Goal: Task Accomplishment & Management: Manage account settings

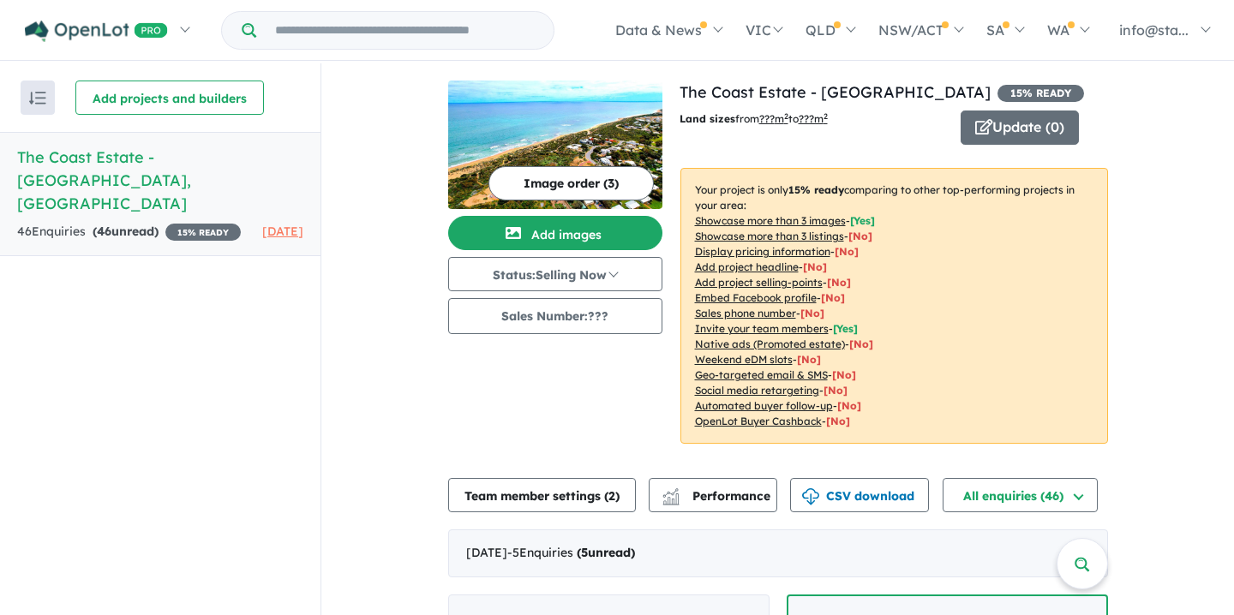
click at [514, 34] on input "Try estate name, suburb, builder or developer" at bounding box center [405, 30] width 291 height 37
click at [160, 150] on h5 "The Coast Estate - Dawesville , WA" at bounding box center [160, 180] width 286 height 69
click at [136, 224] on strong "( 46 unread)" at bounding box center [126, 231] width 66 height 15
click at [65, 222] on div "46 Enquir ies ( 46 unread) 15 % READY" at bounding box center [129, 232] width 224 height 21
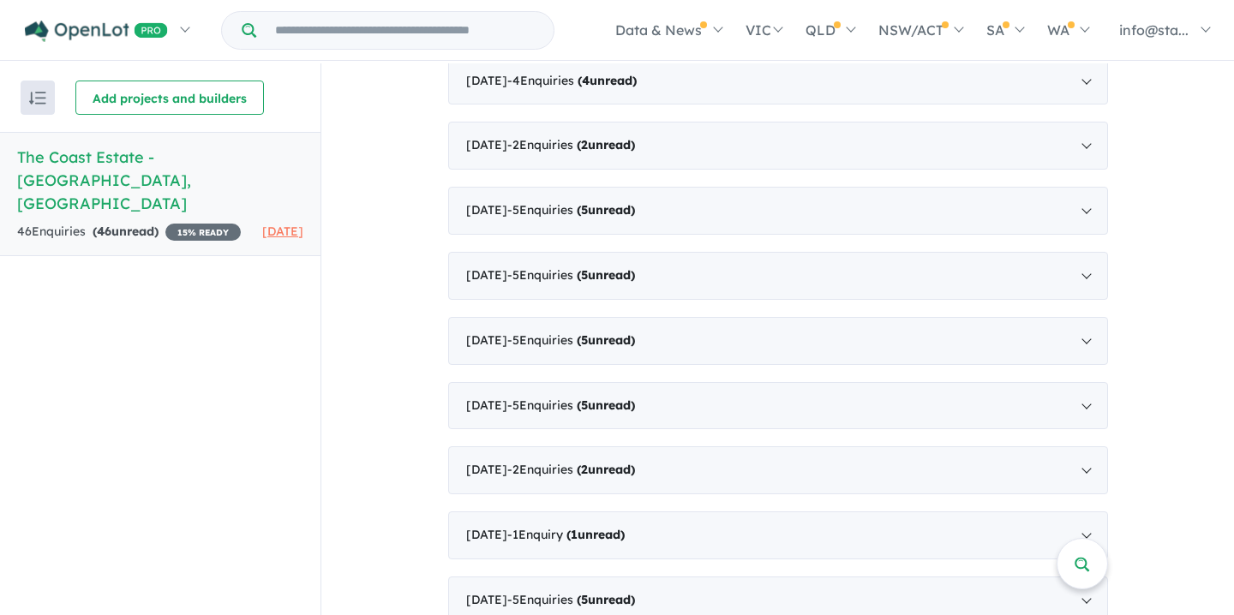
scroll to position [1735, 0]
click at [950, 578] on div "September 2024 - 5 Enquir ies ( 5 unread)" at bounding box center [778, 602] width 660 height 48
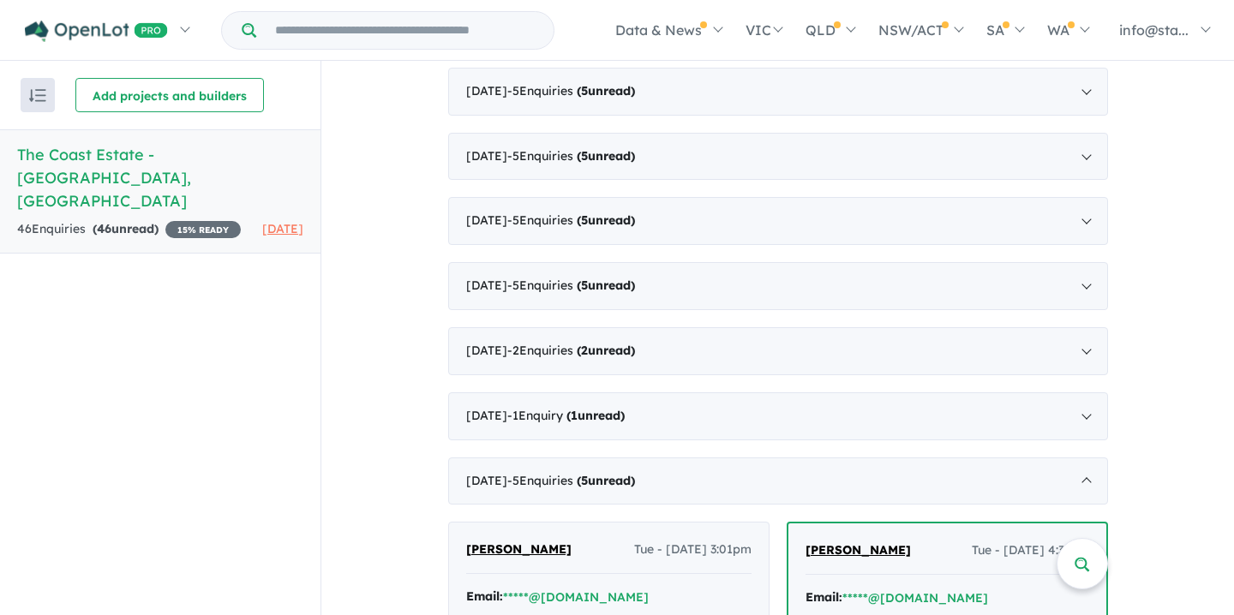
scroll to position [624, 0]
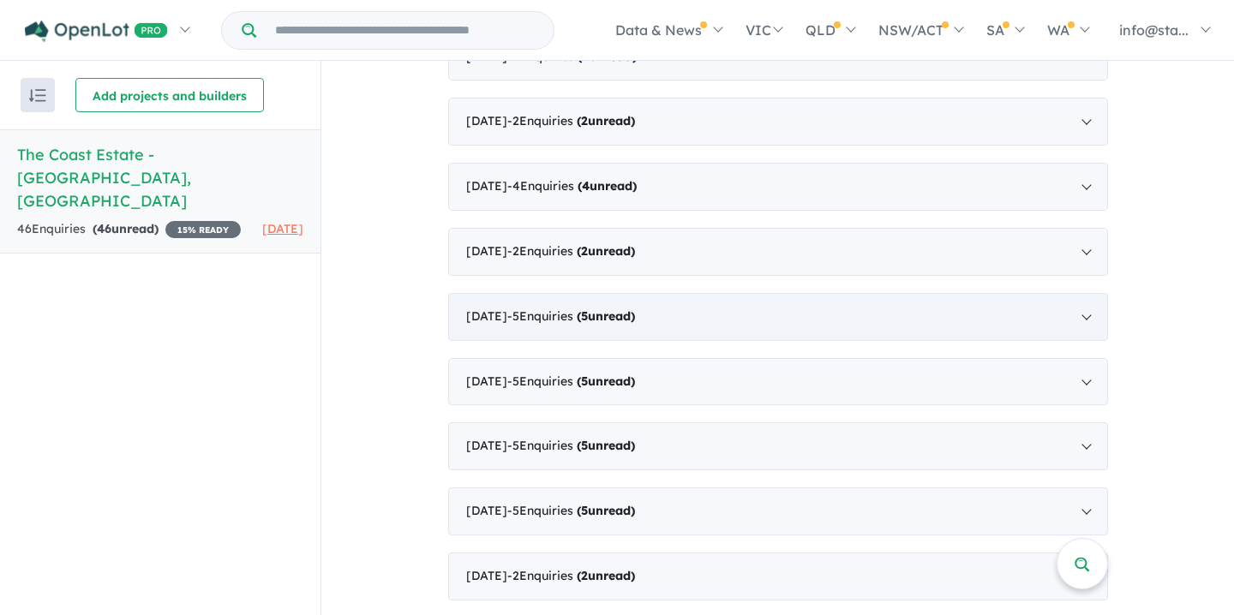
click at [960, 320] on div "March 2025 - 5 Enquir ies ( 5 unread)" at bounding box center [778, 317] width 660 height 48
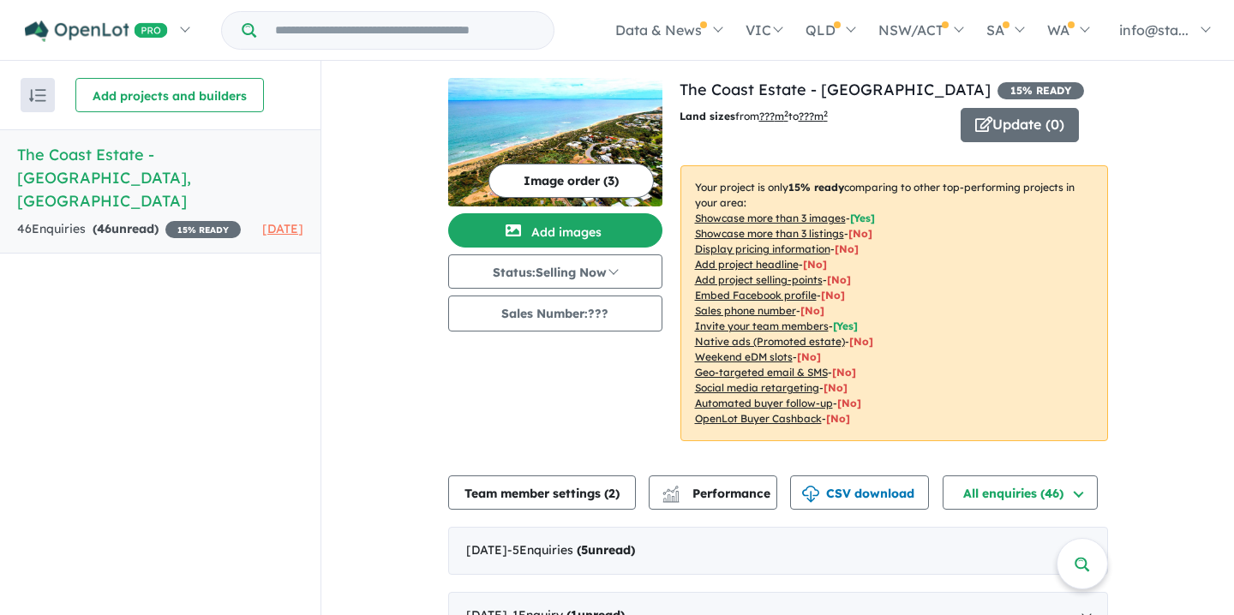
scroll to position [0, 0]
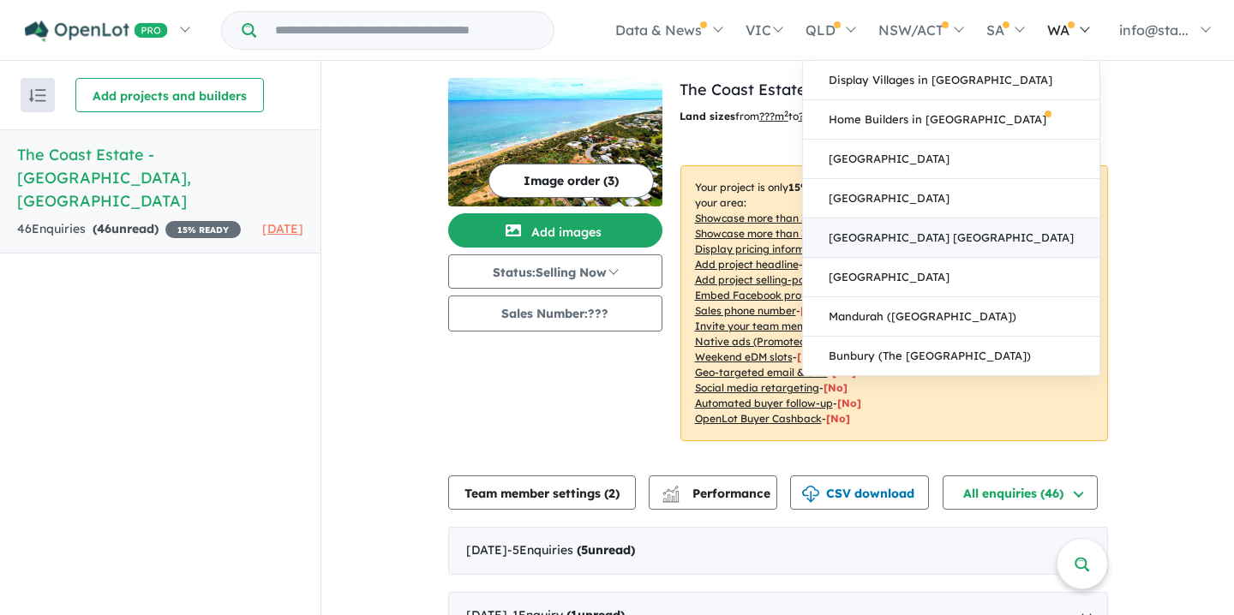
click at [1052, 239] on link "[GEOGRAPHIC_DATA] [GEOGRAPHIC_DATA]" at bounding box center [951, 238] width 297 height 39
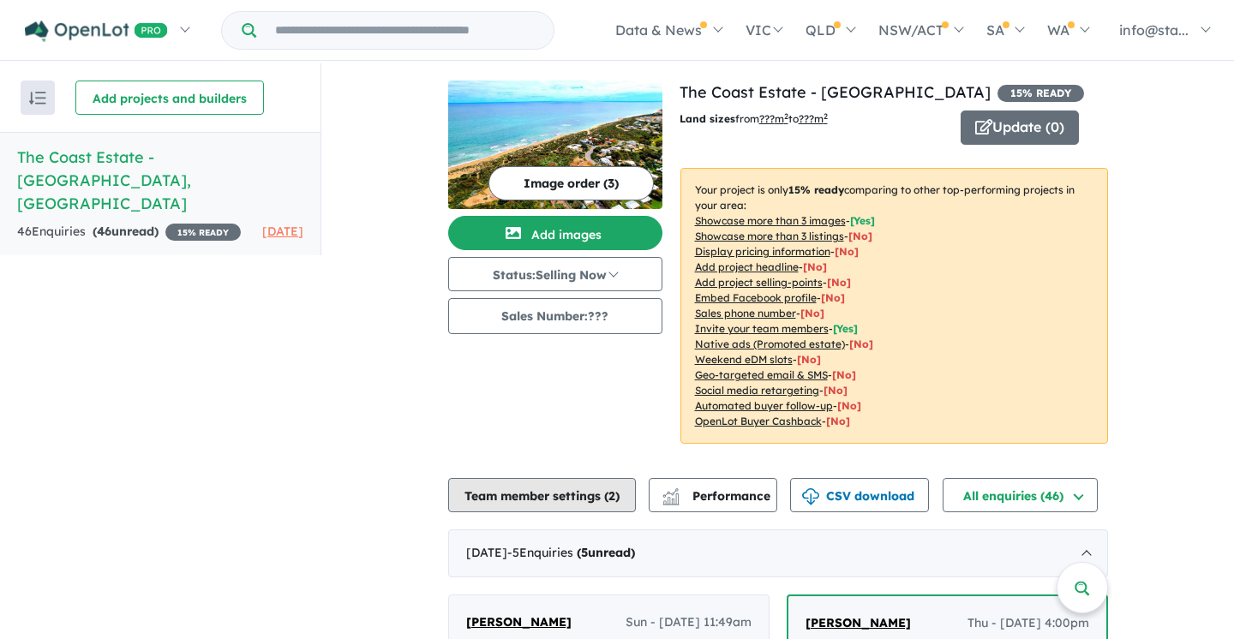
click at [572, 490] on button "Team member settings ( 2 )" at bounding box center [542, 495] width 188 height 34
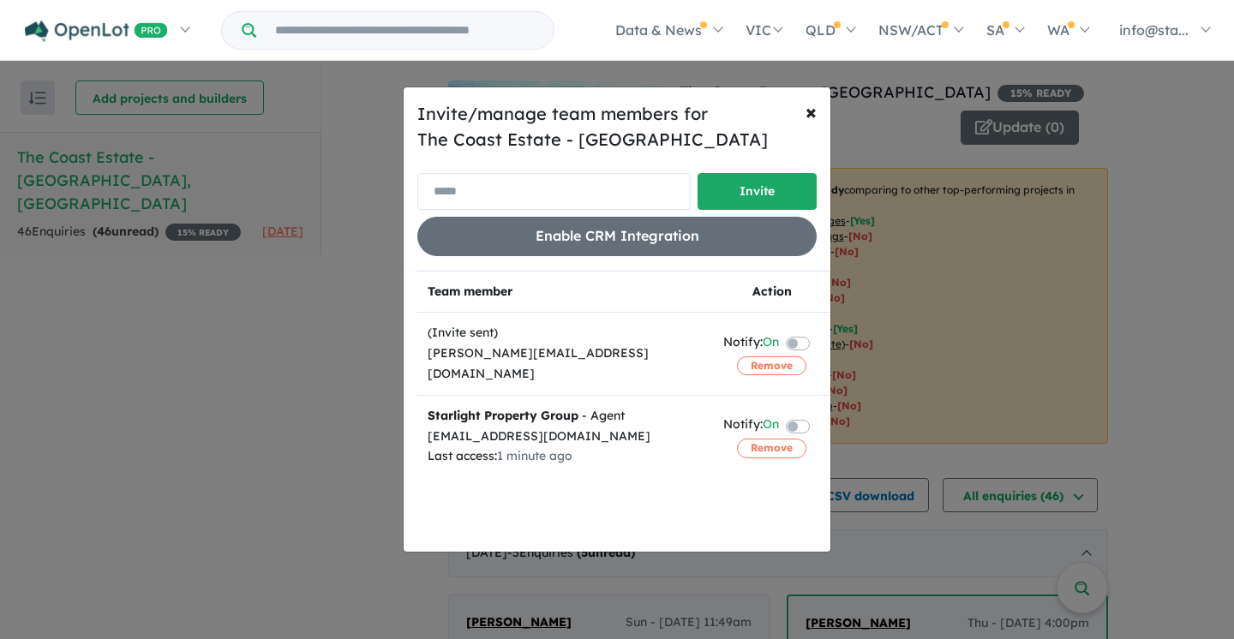
click at [621, 188] on input "email" at bounding box center [553, 191] width 273 height 37
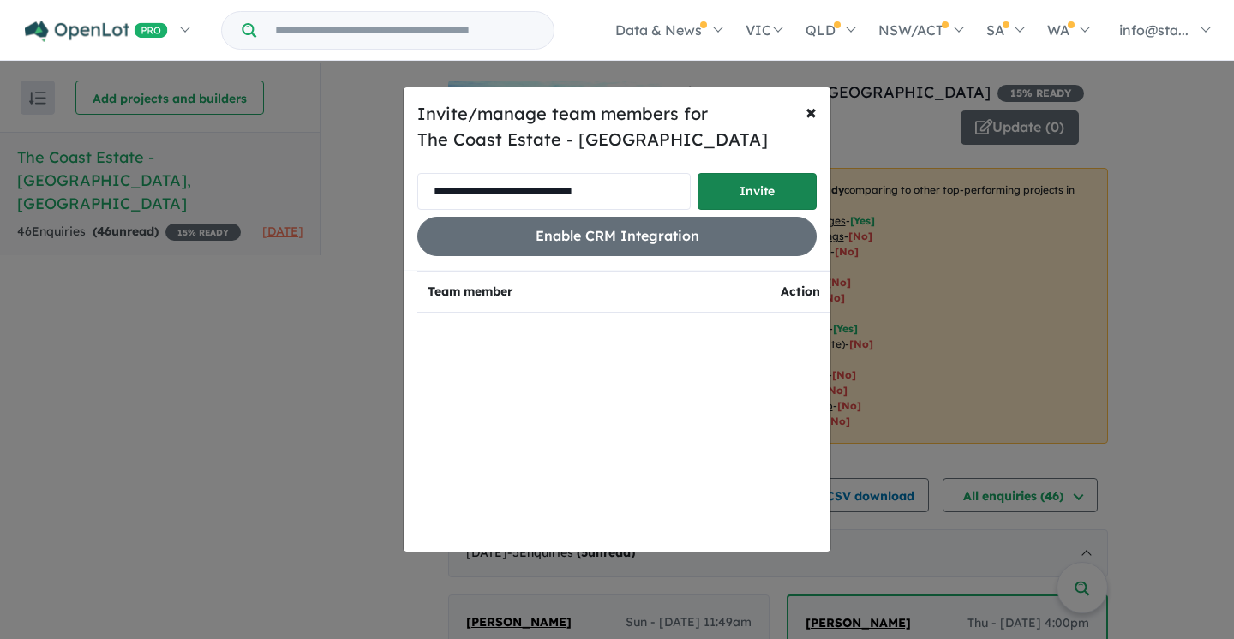
type input "**********"
click at [760, 196] on button "Invite" at bounding box center [757, 191] width 119 height 37
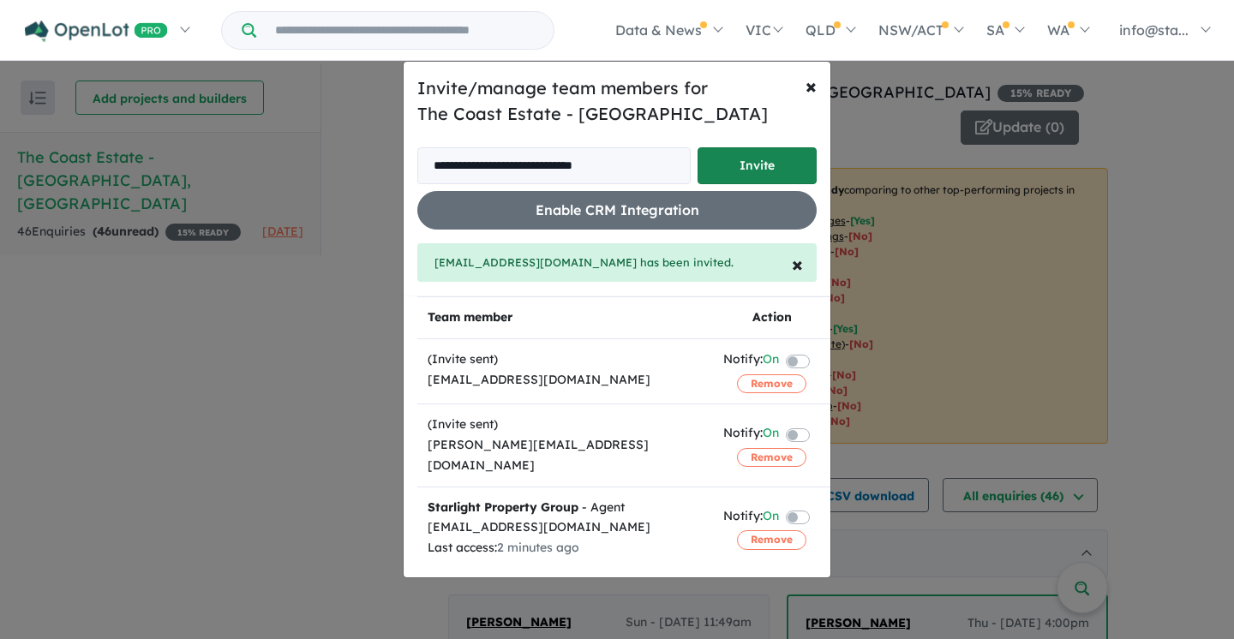
click at [794, 168] on button "Invite" at bounding box center [757, 165] width 119 height 37
click at [812, 85] on span "×" at bounding box center [811, 86] width 11 height 26
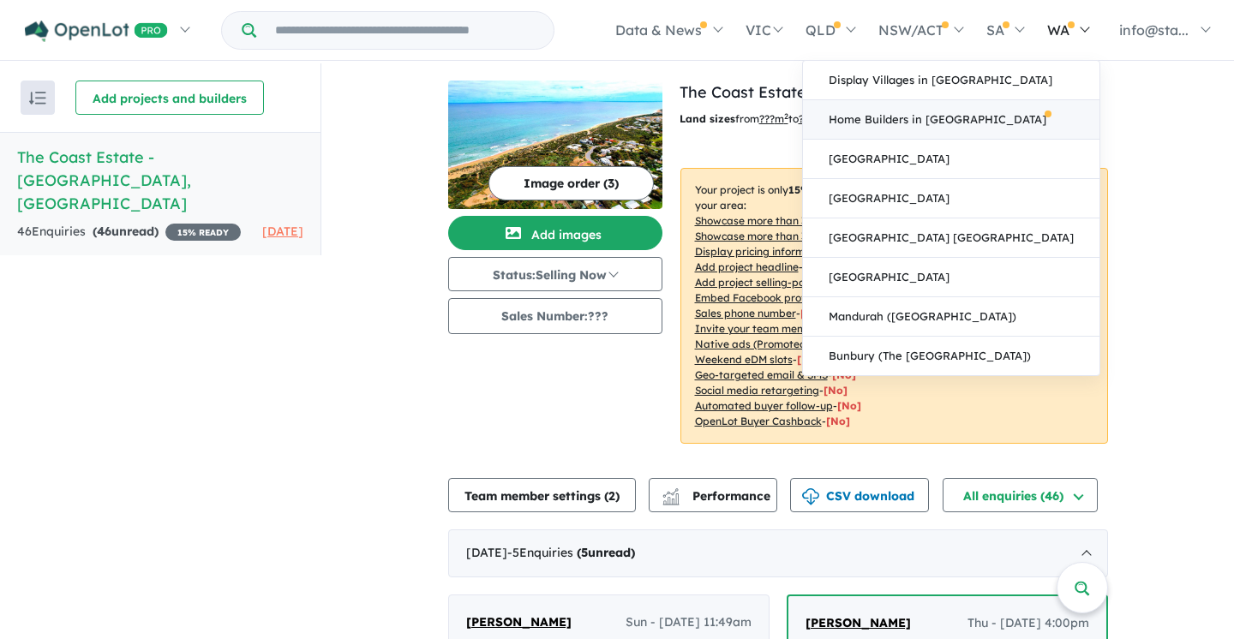
click at [956, 119] on link "Home Builders in [GEOGRAPHIC_DATA]" at bounding box center [951, 119] width 297 height 39
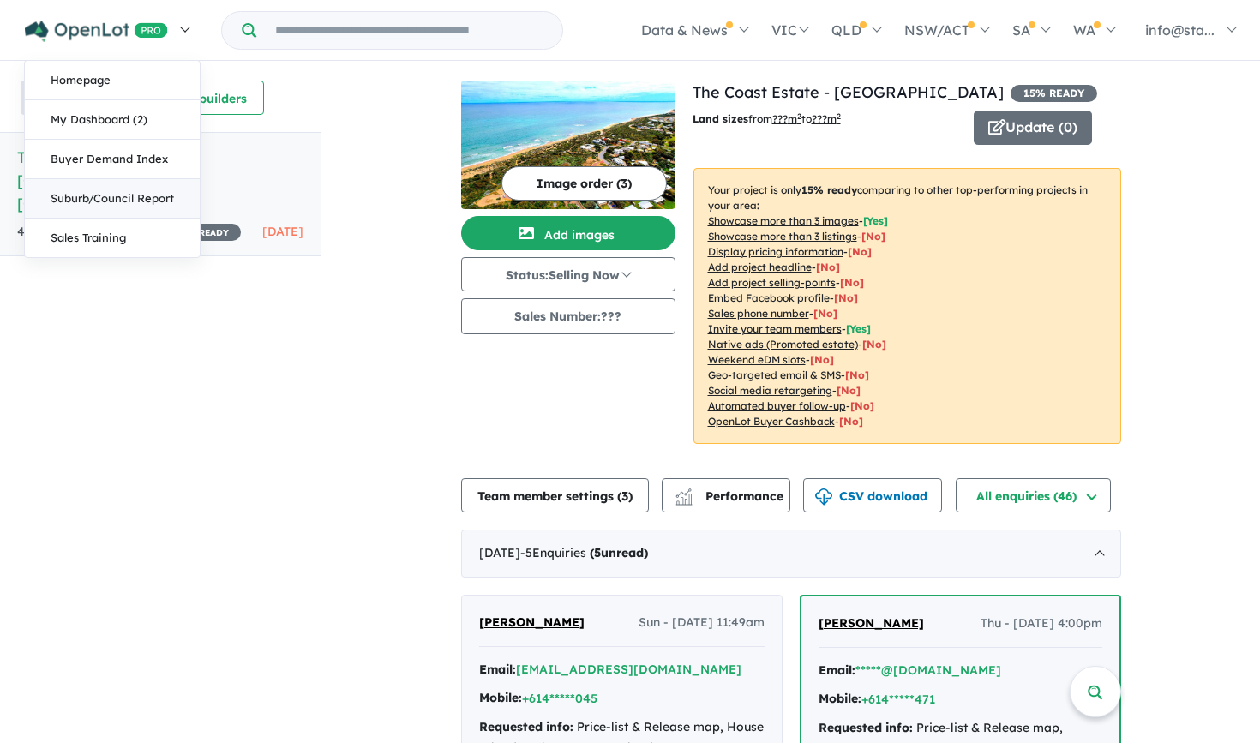
click at [175, 185] on link "Suburb/Council Report" at bounding box center [112, 198] width 175 height 39
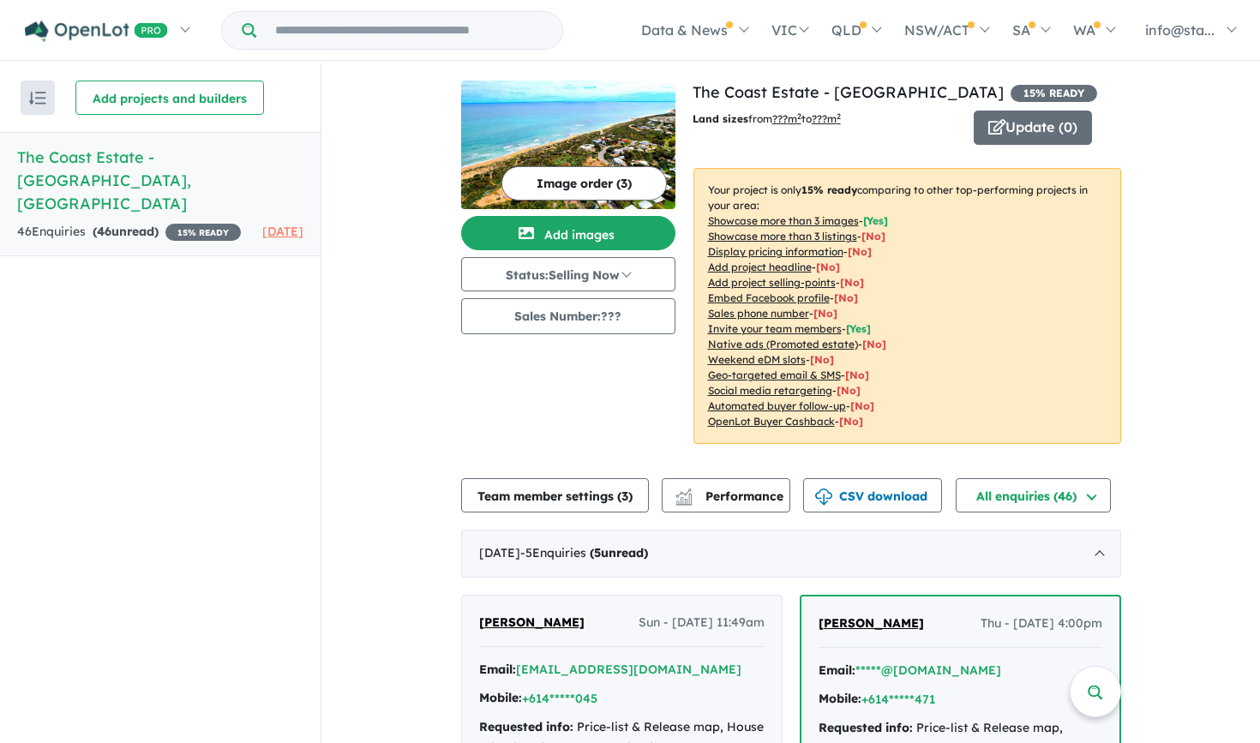
click at [220, 158] on h5 "The Coast Estate - Dawesville , WA" at bounding box center [160, 180] width 286 height 69
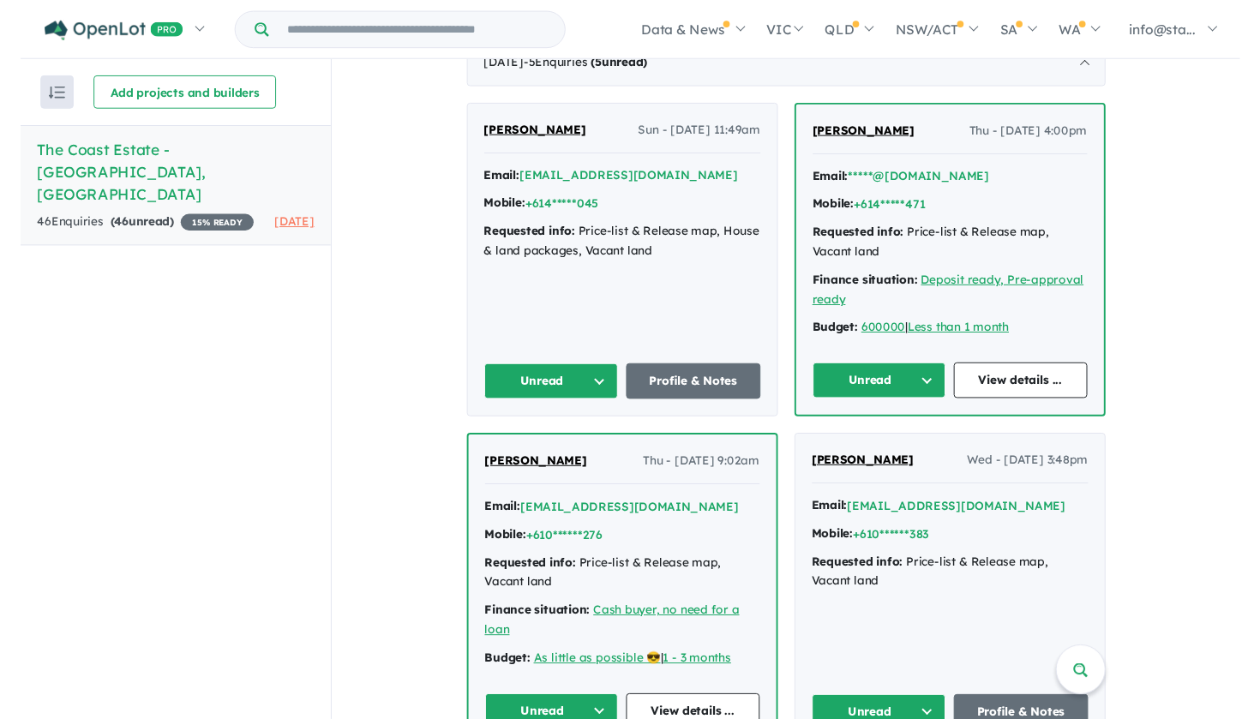
scroll to position [495, 0]
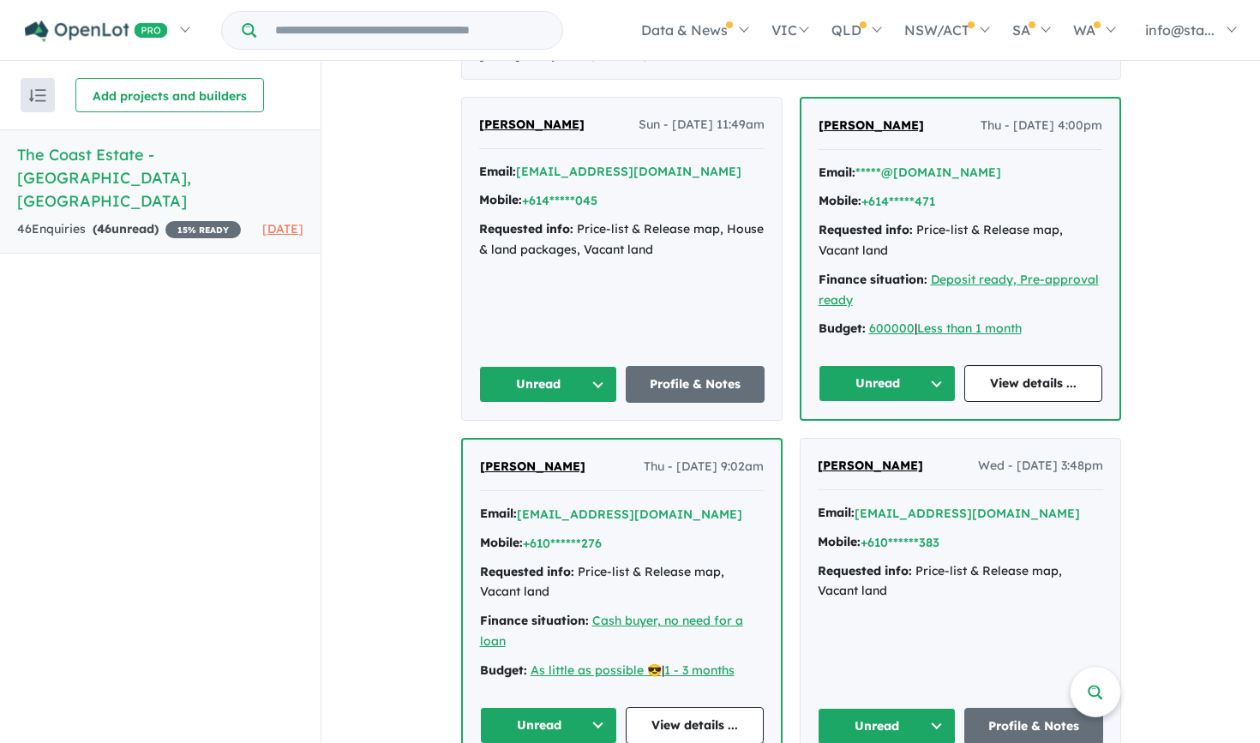
click at [560, 378] on button "Unread" at bounding box center [548, 384] width 139 height 37
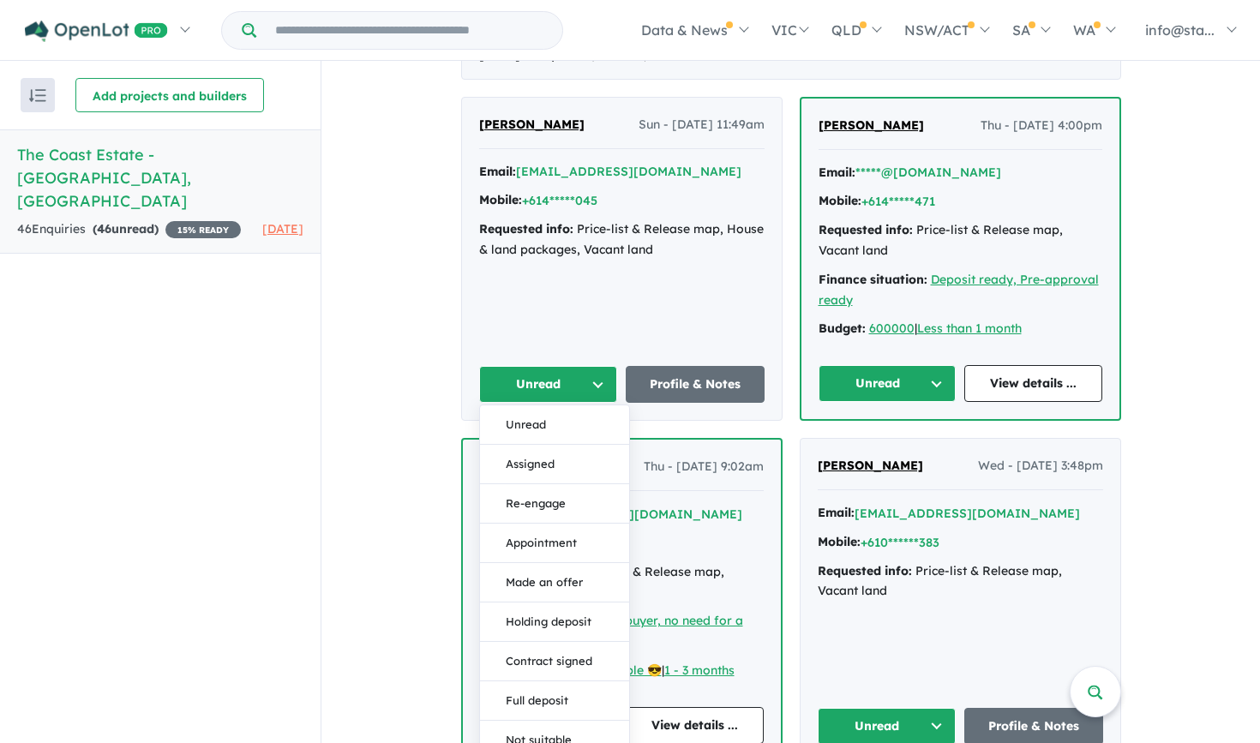
click at [403, 393] on div "View all projects in your account The Coast Estate - Dawesville 15 % READY Land…" at bounding box center [790, 722] width 938 height 2315
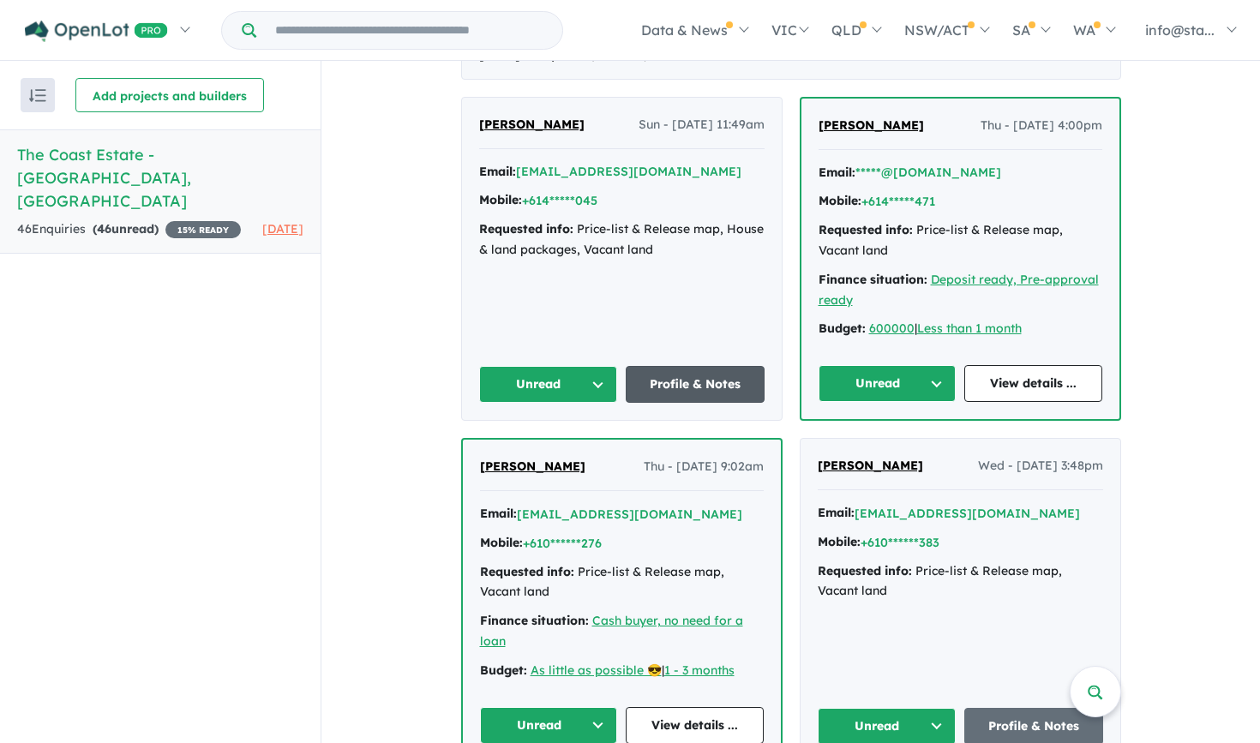
click at [682, 379] on link "Profile & Notes" at bounding box center [695, 384] width 139 height 37
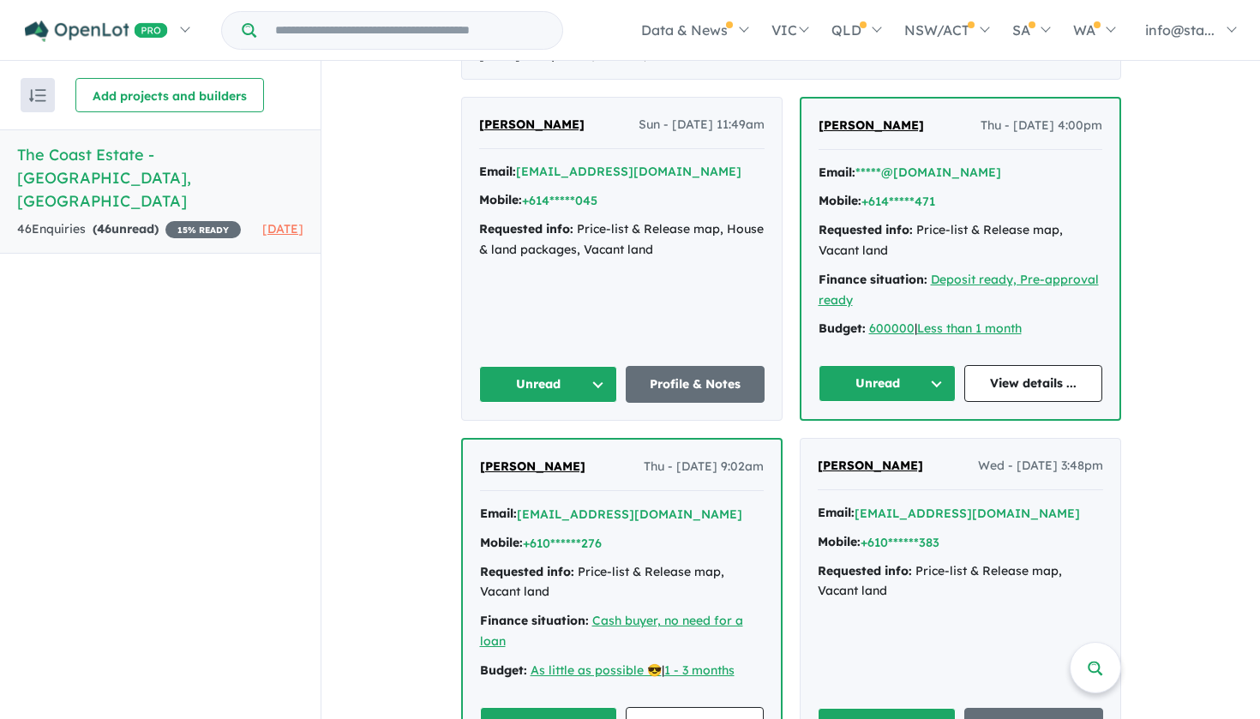
click at [98, 165] on h5 "The Coast Estate - Dawesville , WA" at bounding box center [160, 177] width 286 height 69
click at [111, 154] on h5 "The Coast Estate - Dawesville , WA" at bounding box center [160, 177] width 286 height 69
click at [185, 157] on h5 "The Coast Estate - Dawesville , WA" at bounding box center [160, 177] width 286 height 69
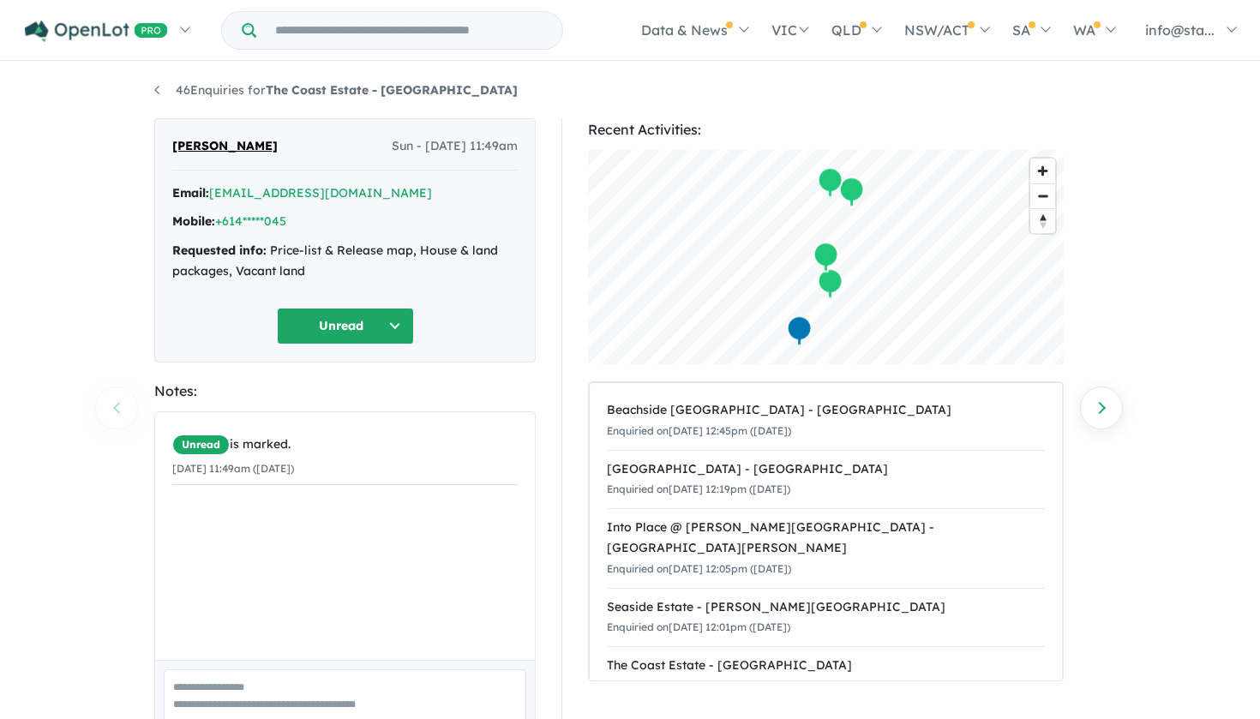
click at [393, 312] on button "Unread" at bounding box center [345, 326] width 137 height 37
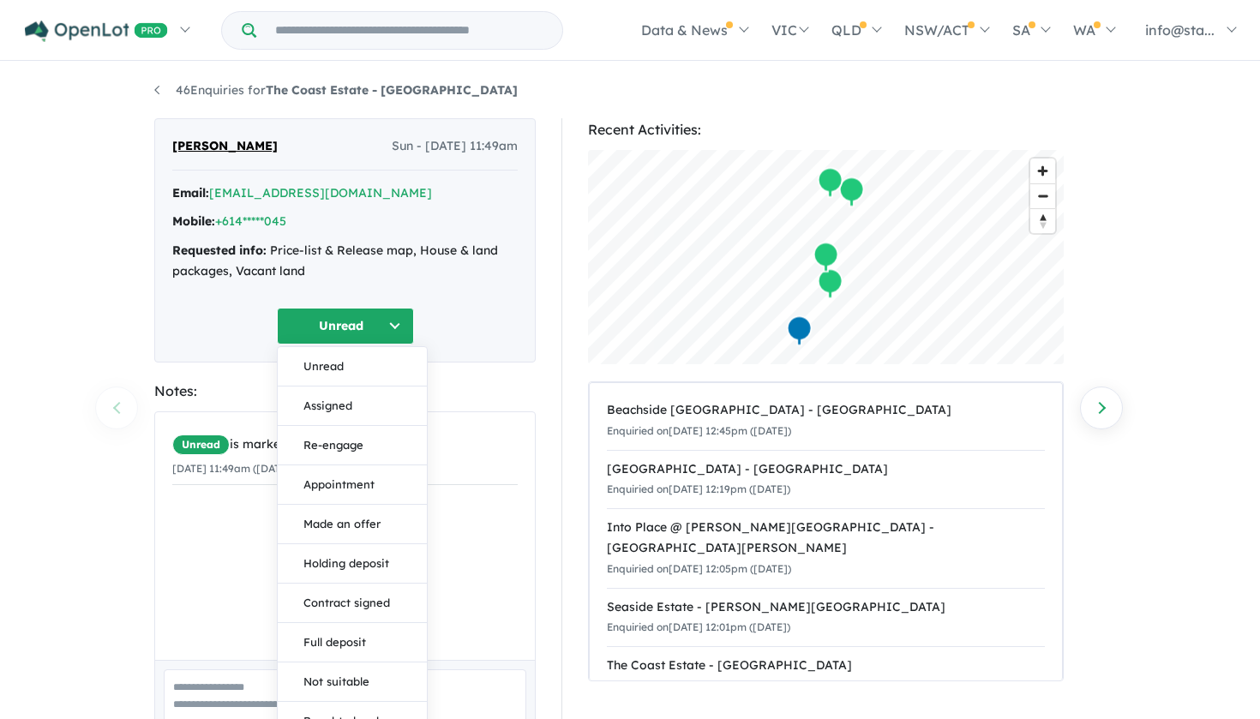
click at [518, 393] on div "Notes:" at bounding box center [344, 391] width 381 height 23
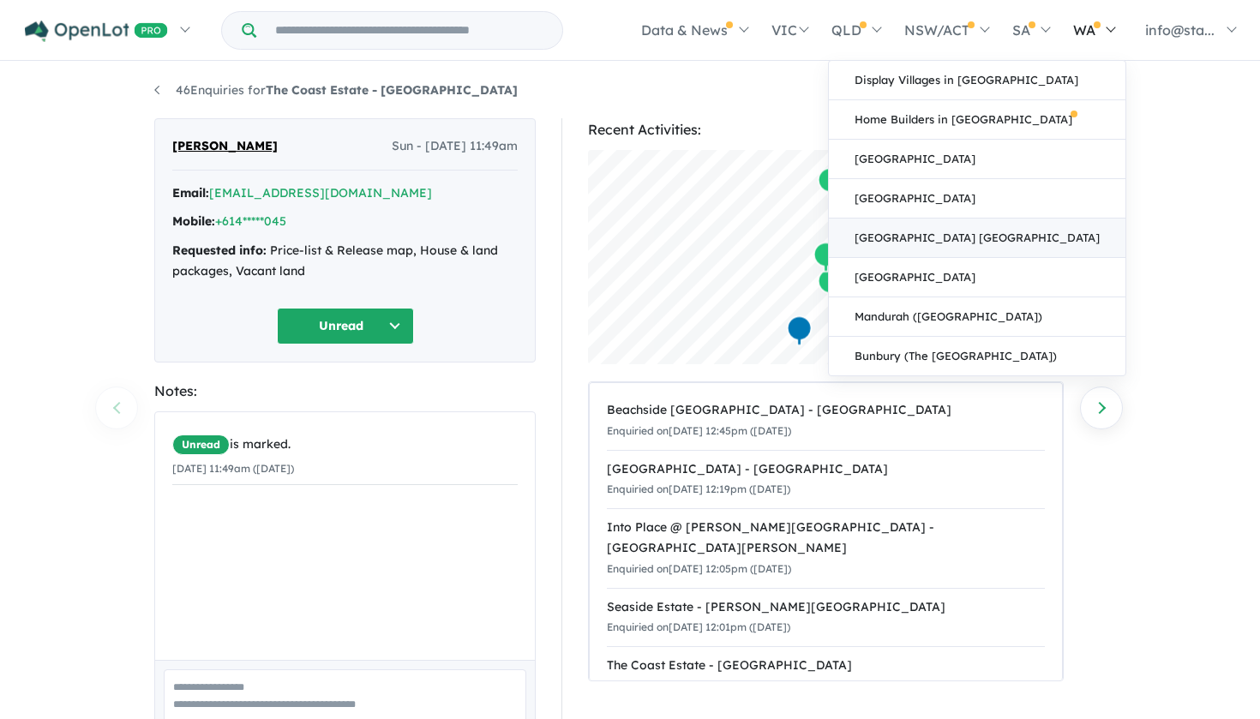
click at [1034, 244] on link "[GEOGRAPHIC_DATA] [GEOGRAPHIC_DATA]" at bounding box center [977, 238] width 297 height 39
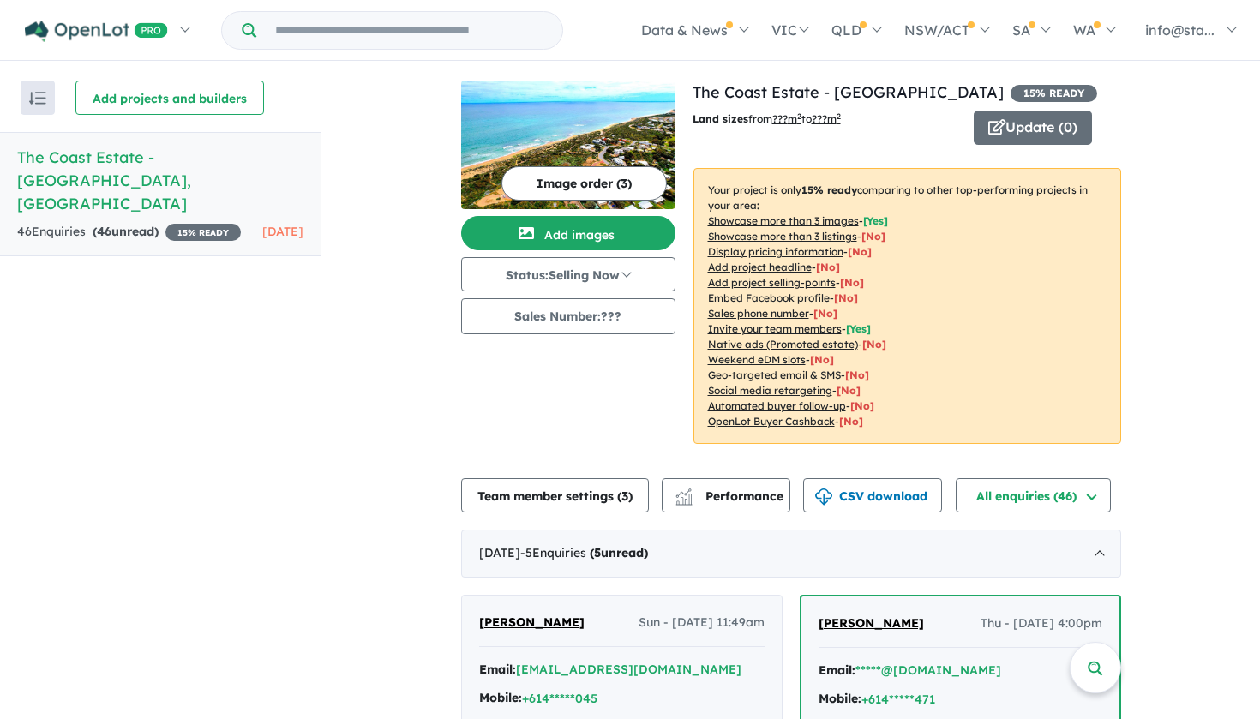
click at [206, 152] on h5 "The Coast Estate - [GEOGRAPHIC_DATA] , [GEOGRAPHIC_DATA]" at bounding box center [160, 180] width 286 height 69
click at [187, 163] on h5 "The Coast Estate - [GEOGRAPHIC_DATA] , [GEOGRAPHIC_DATA]" at bounding box center [160, 180] width 286 height 69
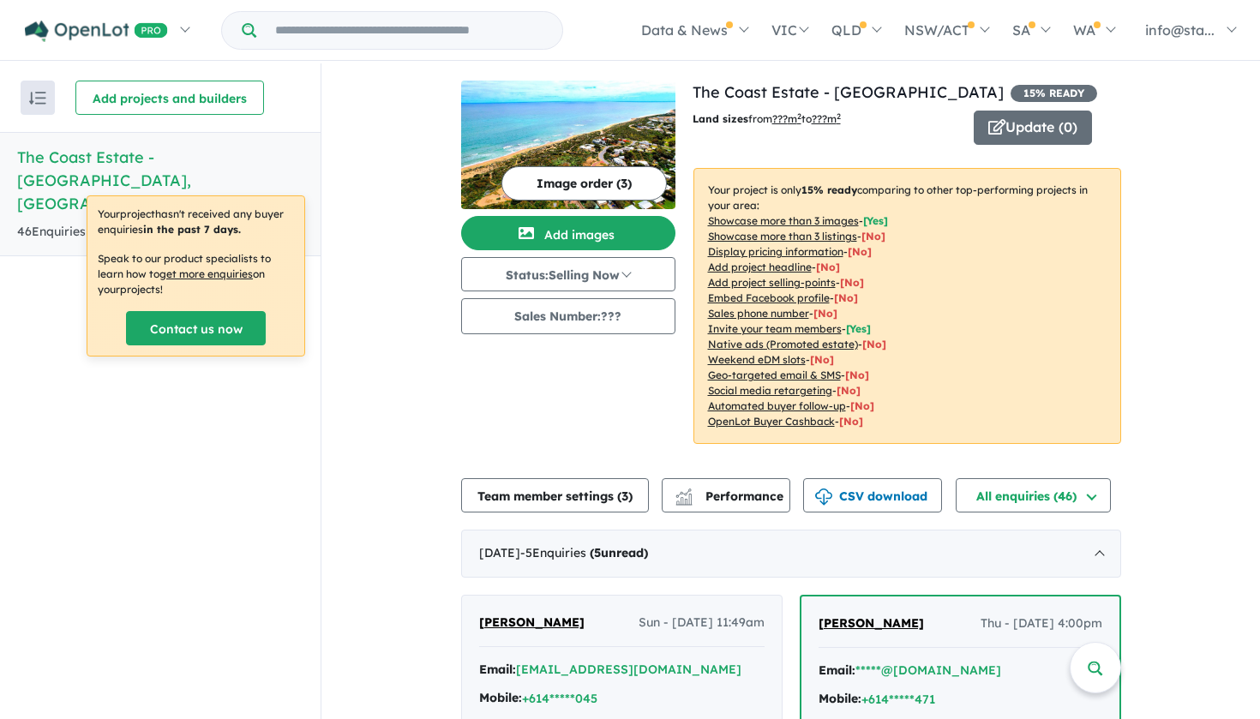
click at [204, 159] on h5 "The Coast Estate - [GEOGRAPHIC_DATA] , [GEOGRAPHIC_DATA]" at bounding box center [160, 180] width 286 height 69
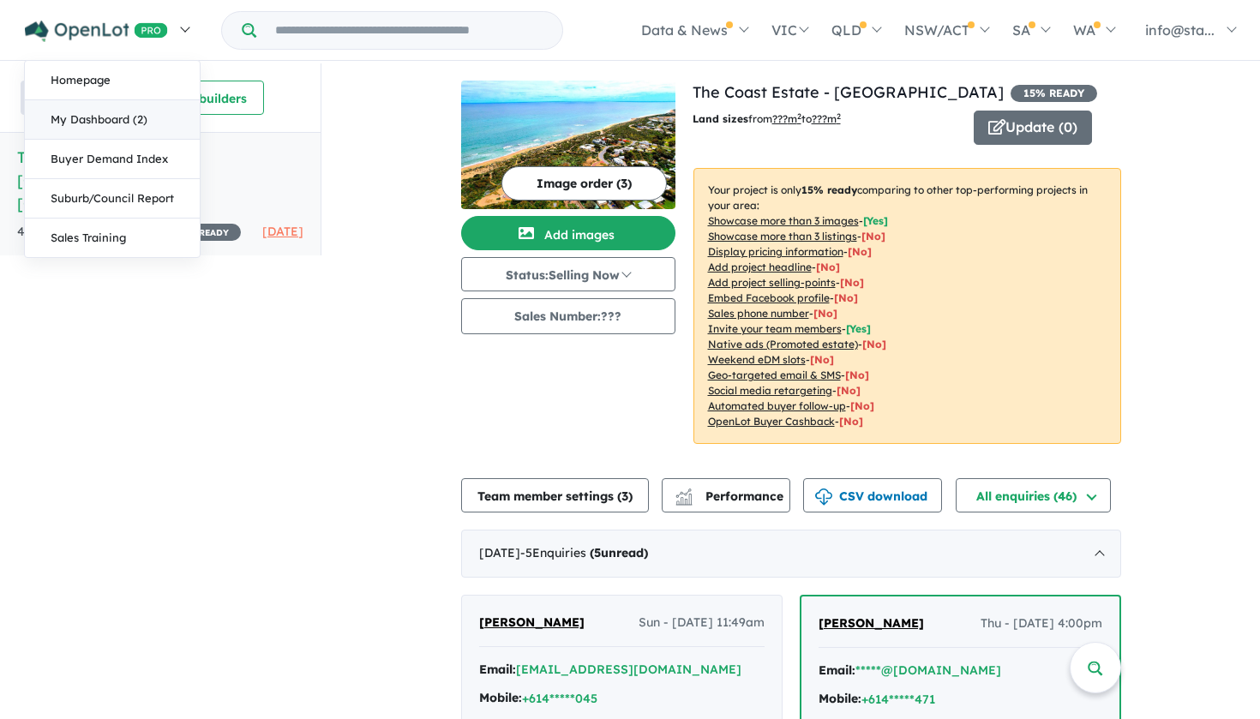
click at [67, 123] on link "My Dashboard (2)" at bounding box center [112, 119] width 175 height 39
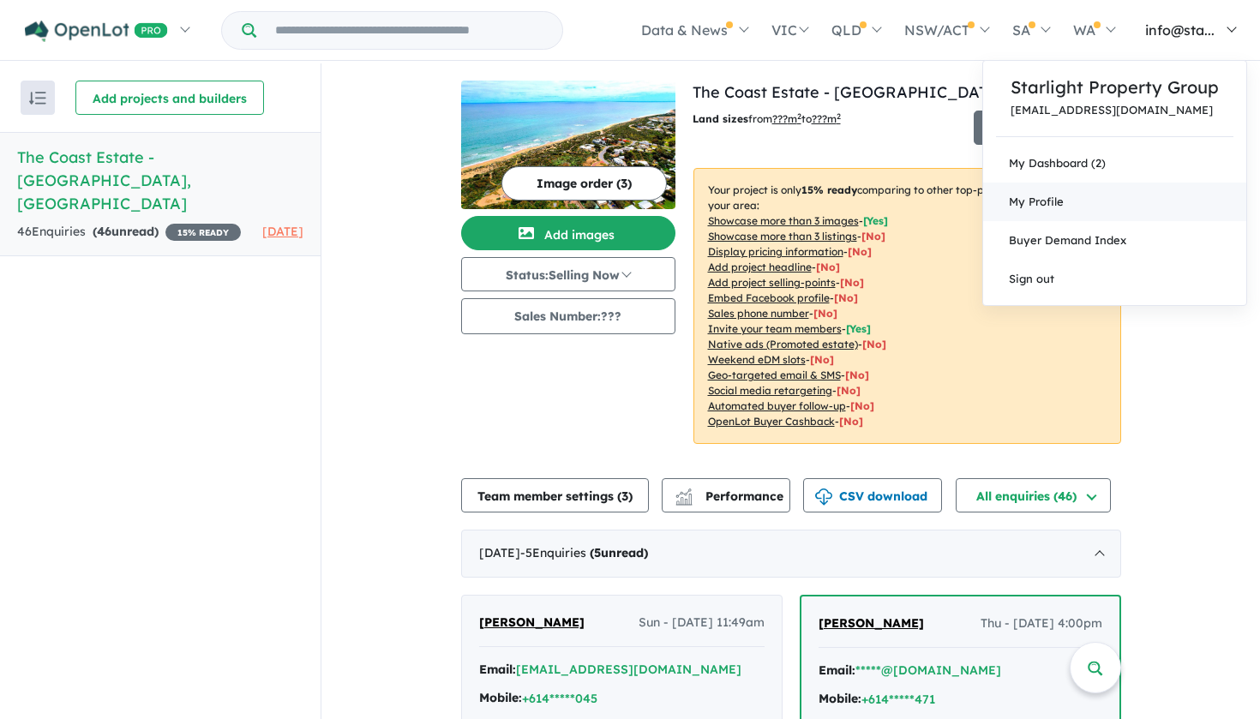
click at [1032, 214] on link "My Profile" at bounding box center [1114, 202] width 263 height 39
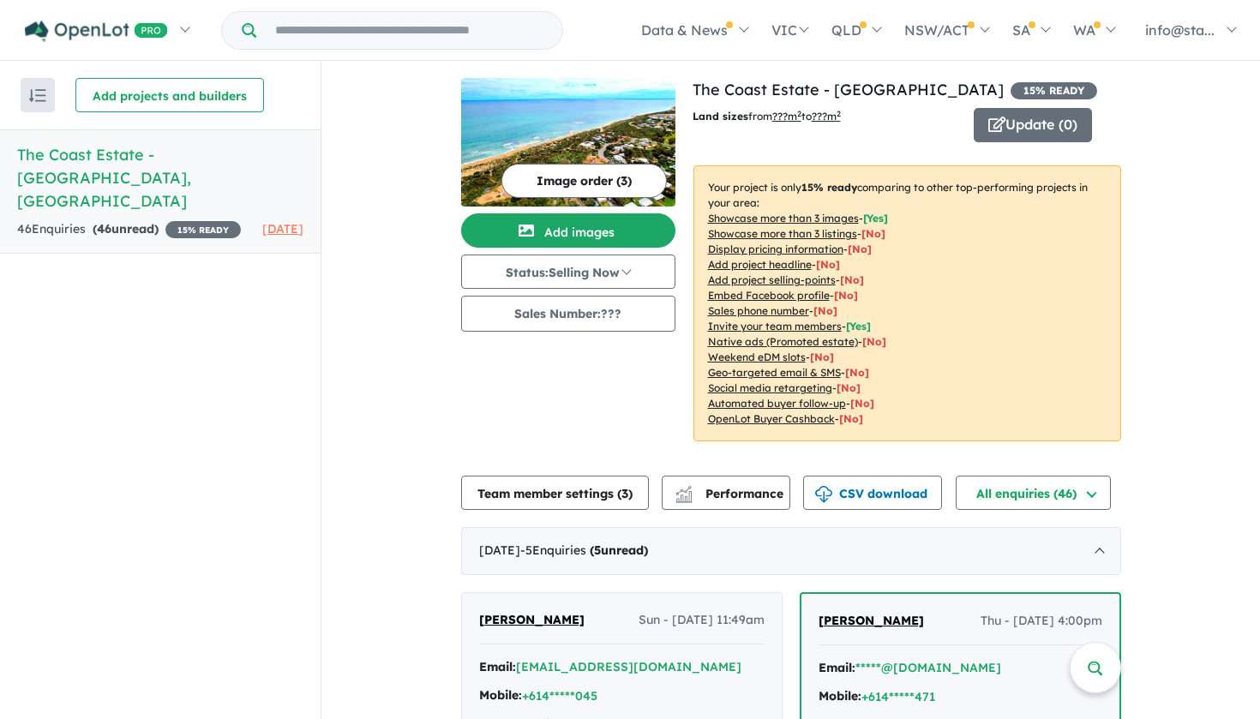
scroll to position [7, 0]
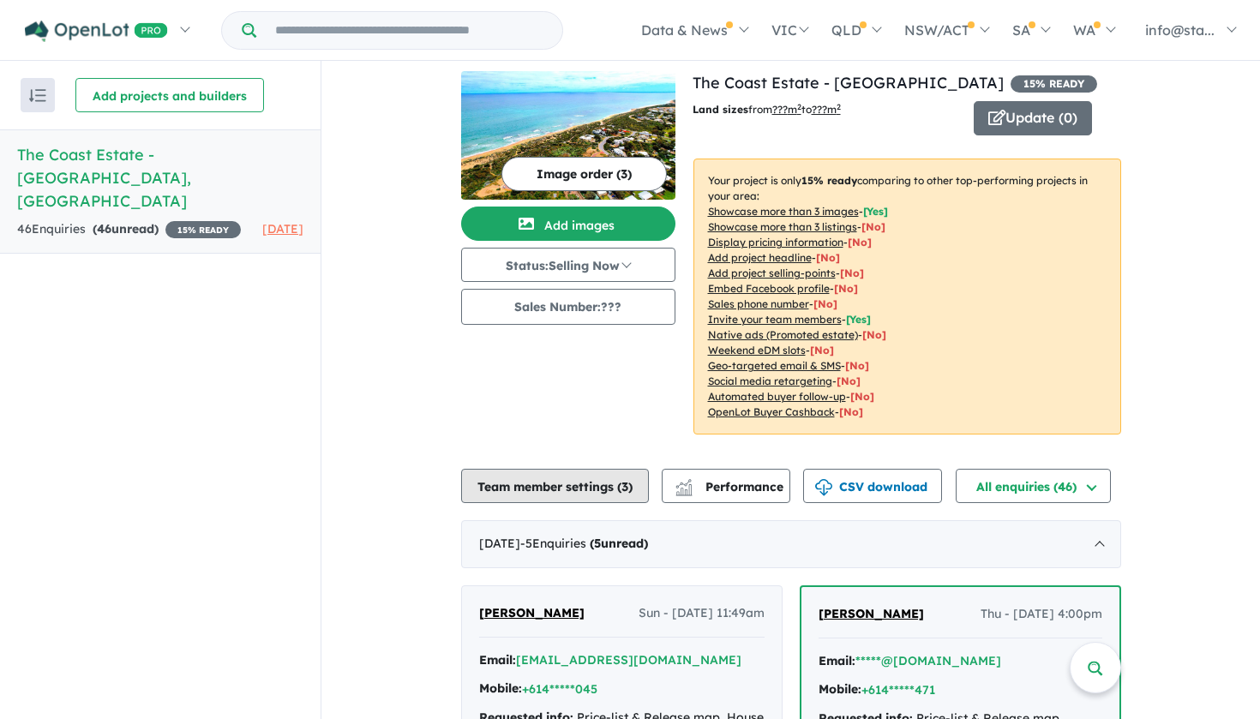
click at [619, 484] on button "Team member settings ( 3 )" at bounding box center [555, 486] width 188 height 34
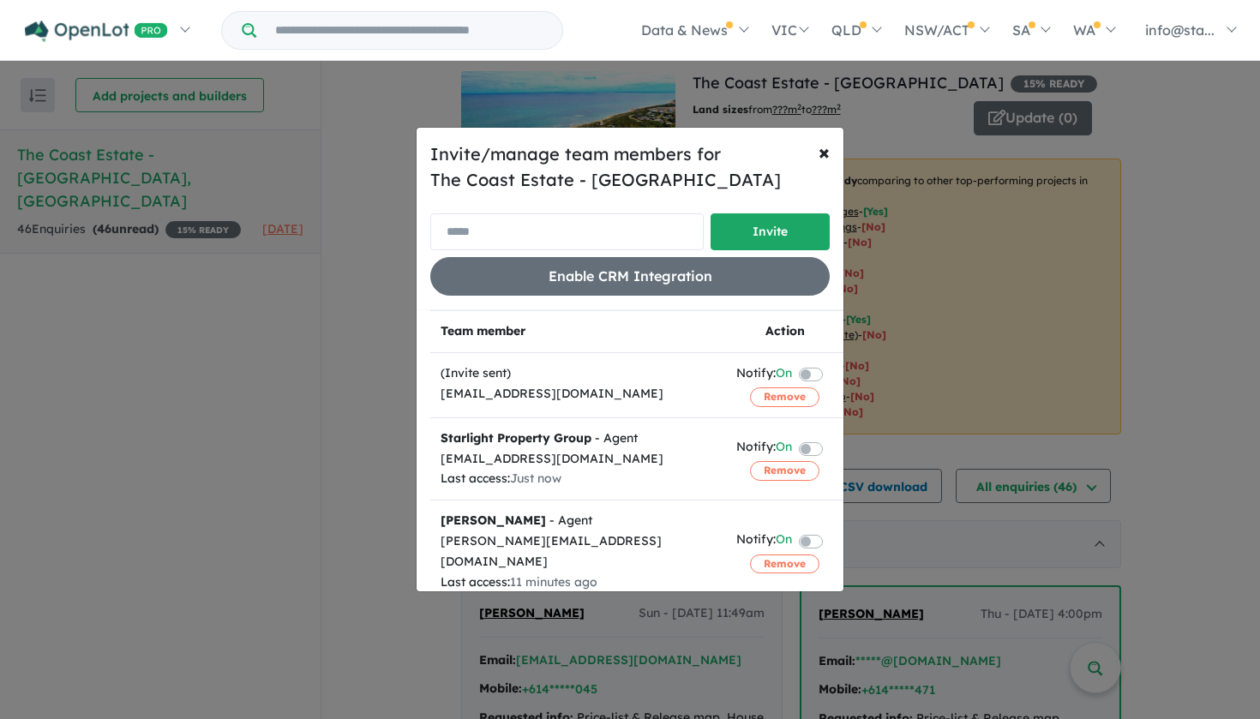
click at [651, 219] on input "email" at bounding box center [566, 231] width 273 height 37
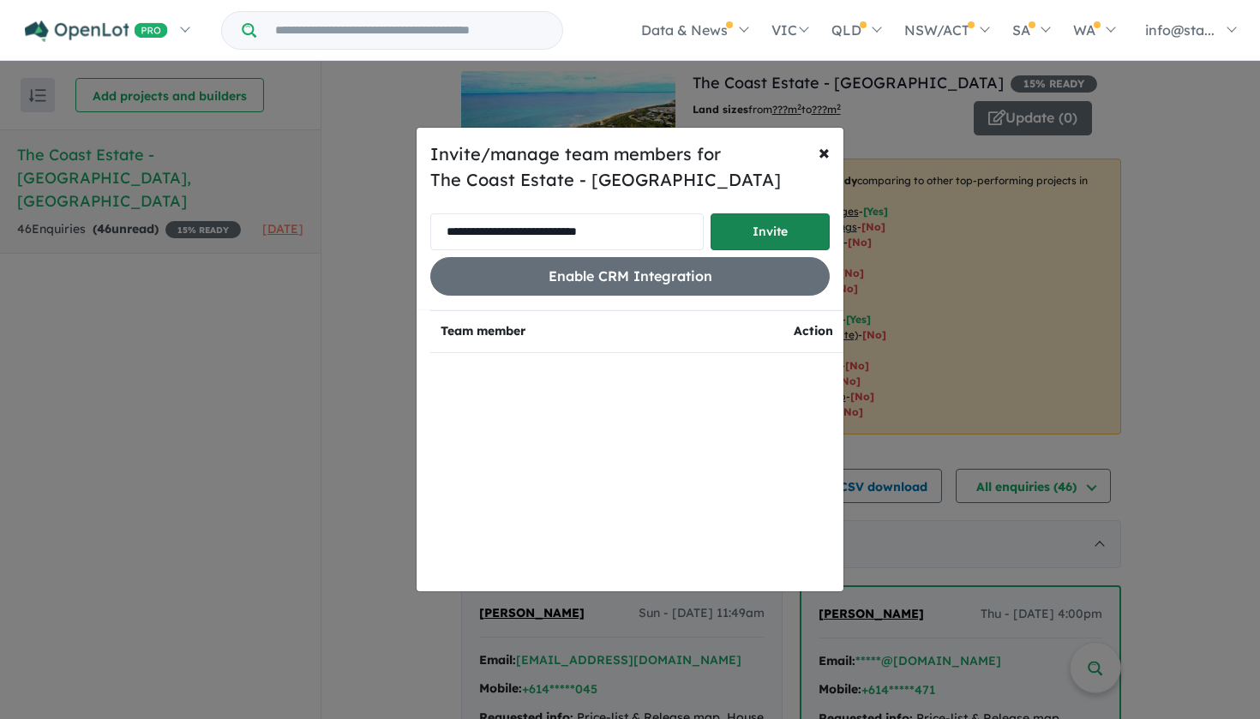
type input "**********"
click at [767, 232] on button "Invite" at bounding box center [769, 231] width 119 height 37
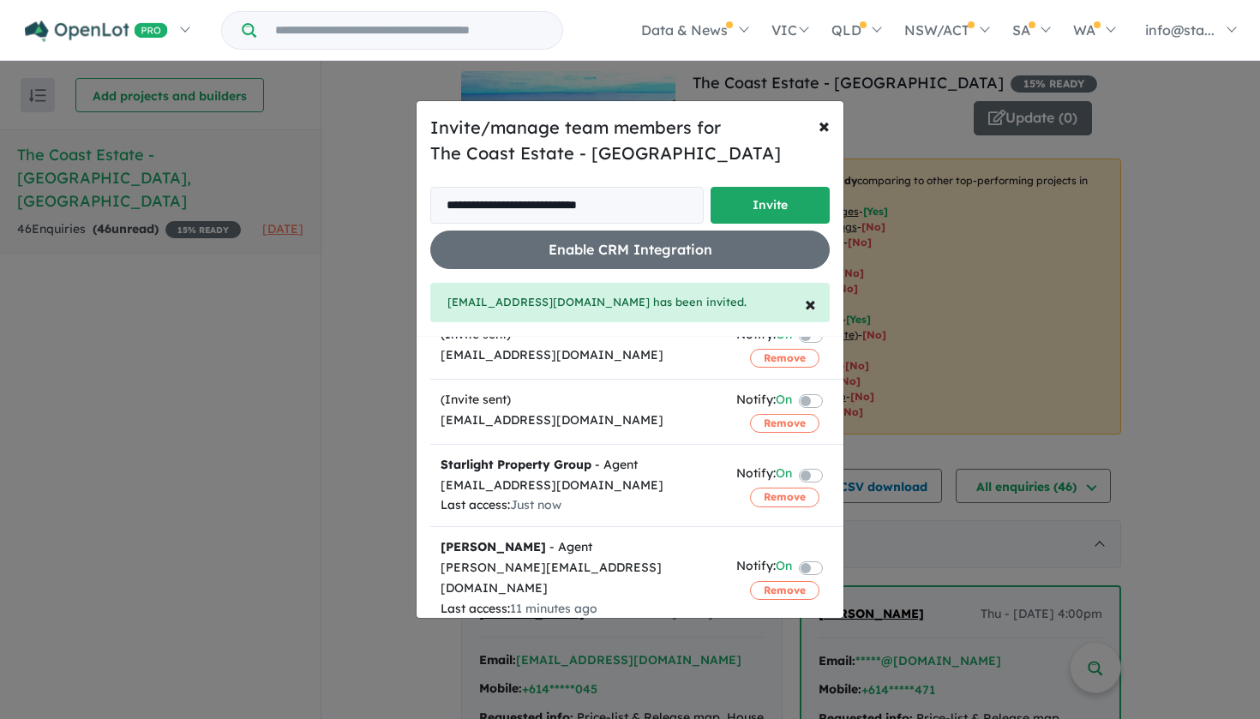
scroll to position [64, 0]
